Goal: Task Accomplishment & Management: Manage account settings

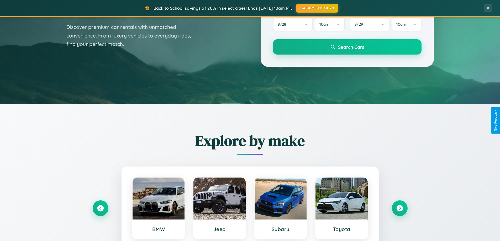
scroll to position [361, 0]
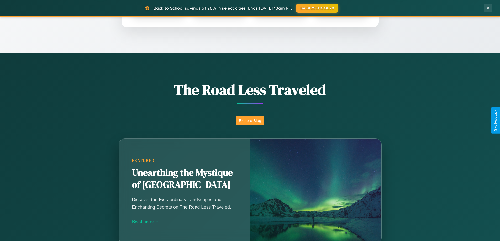
click at [250, 121] on button "Explore Blog" at bounding box center [250, 121] width 28 height 10
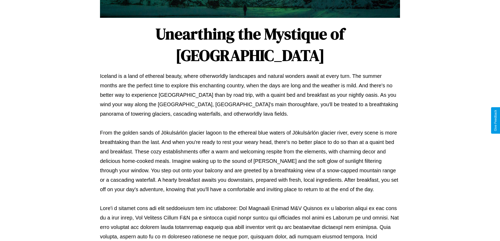
scroll to position [170, 0]
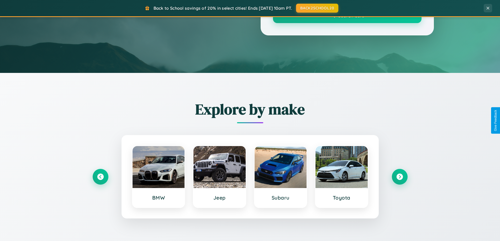
scroll to position [361, 0]
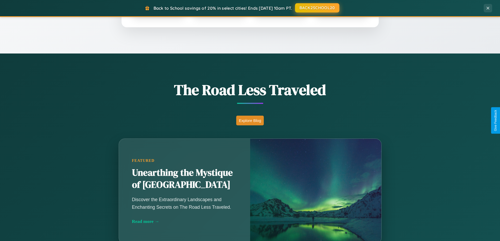
click at [317, 8] on button "BACK2SCHOOL20" at bounding box center [317, 7] width 44 height 9
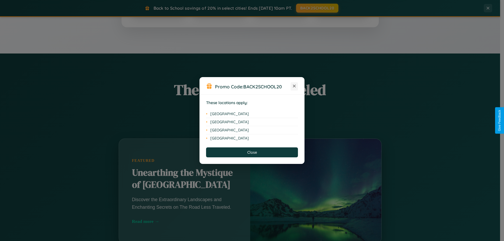
click at [294, 86] on icon at bounding box center [294, 86] width 3 height 3
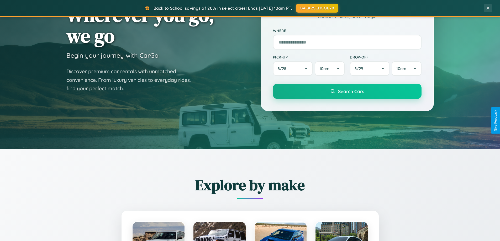
scroll to position [0, 0]
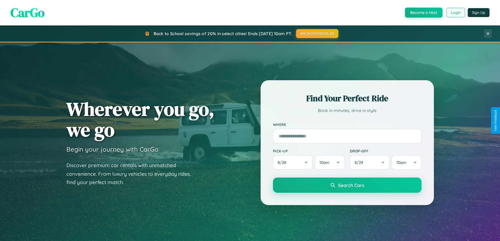
click at [456, 13] on button "Login" at bounding box center [456, 12] width 19 height 9
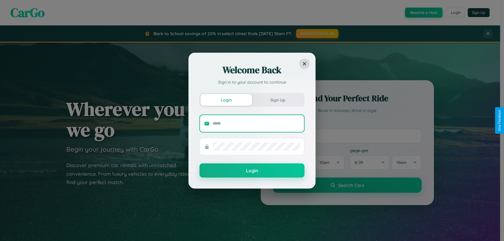
click at [256, 123] on input "text" at bounding box center [256, 123] width 87 height 8
type input "**********"
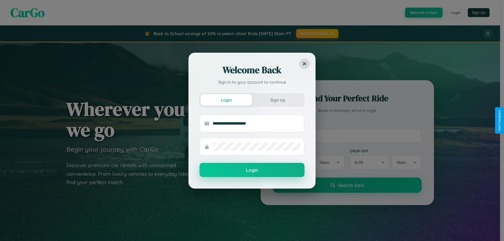
click at [252, 170] on button "Login" at bounding box center [252, 170] width 105 height 14
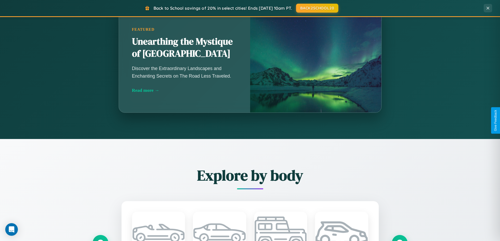
scroll to position [226, 0]
